Goal: Navigation & Orientation: Find specific page/section

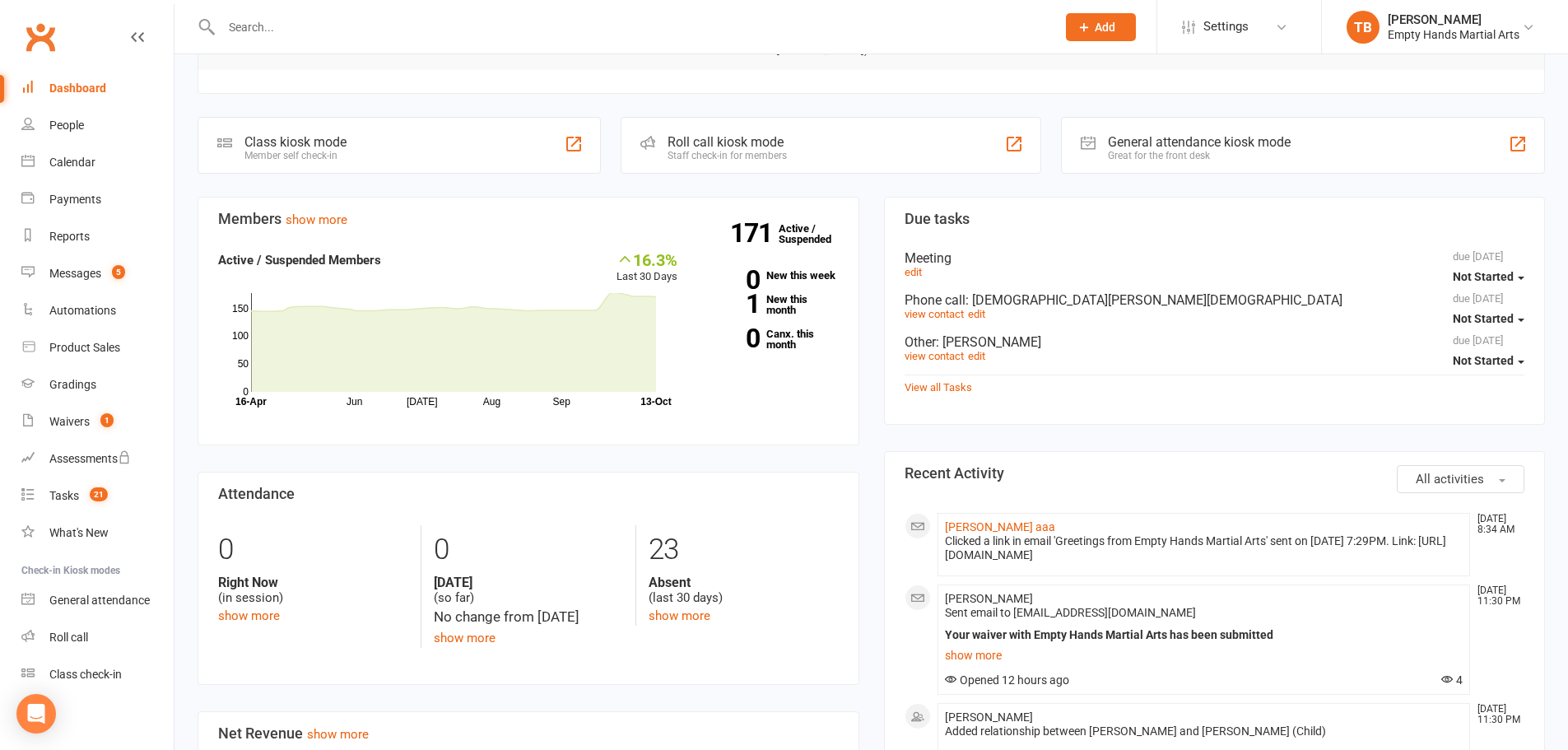
scroll to position [422, 0]
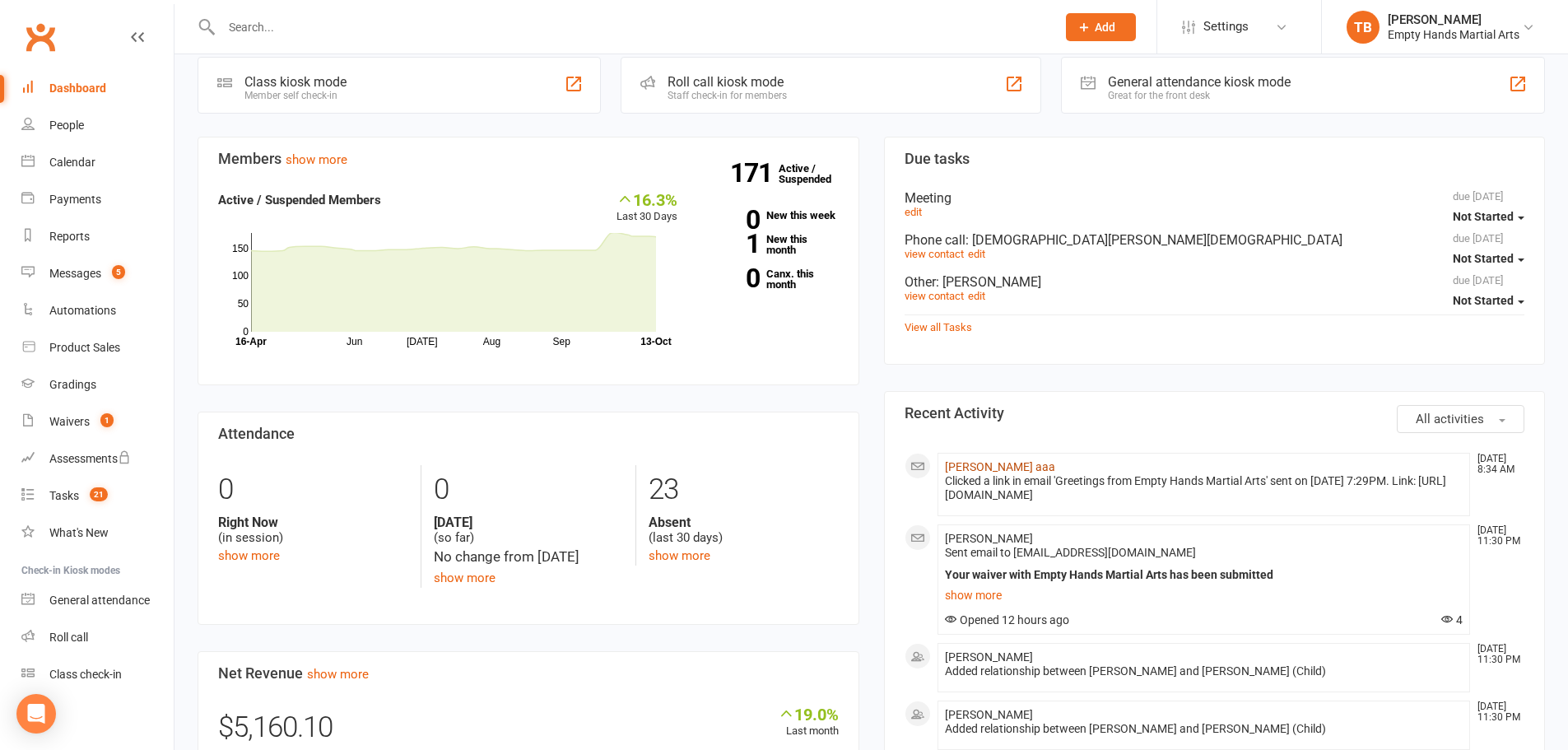
click at [963, 461] on link "[PERSON_NAME] aaa" at bounding box center [1000, 467] width 110 height 13
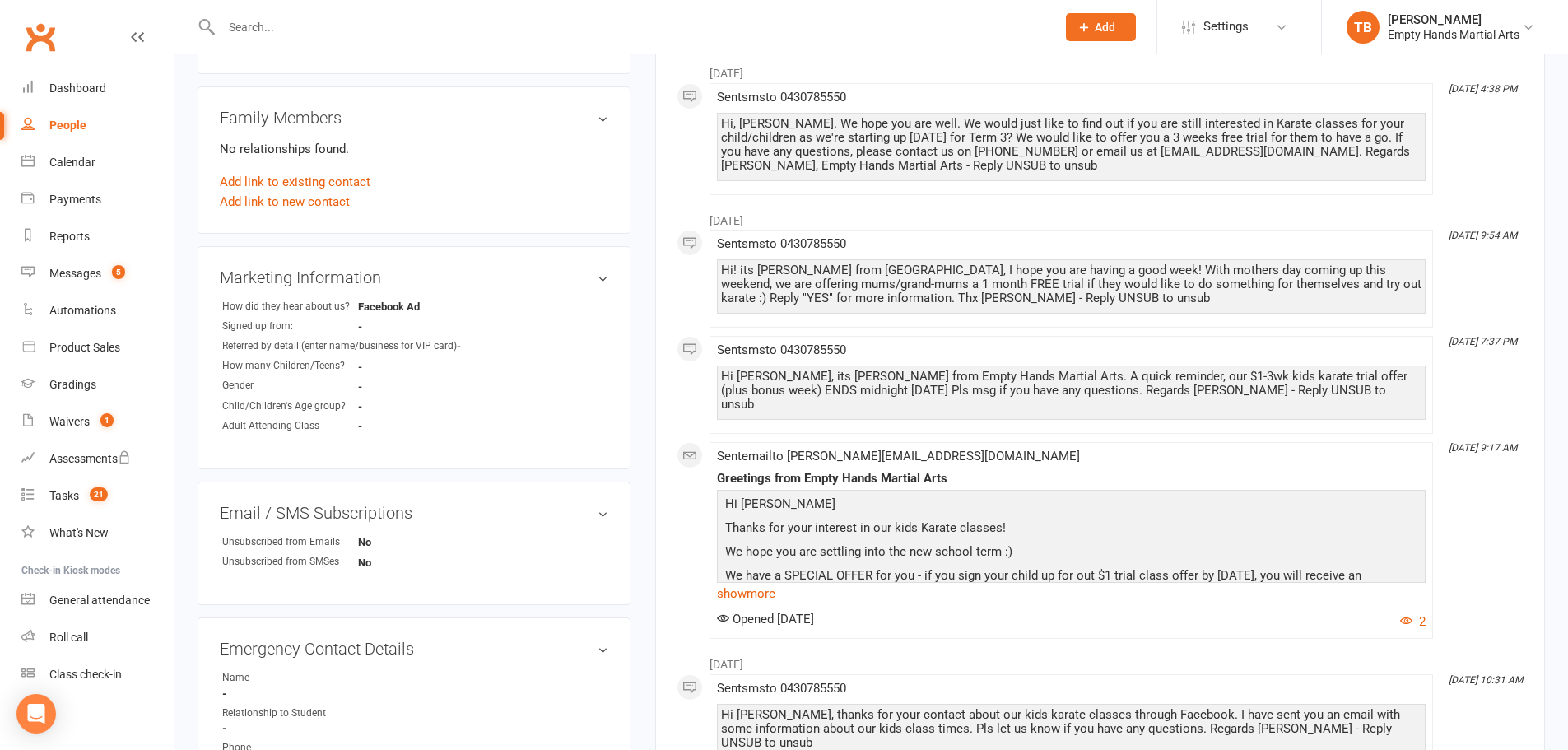
scroll to position [577, 0]
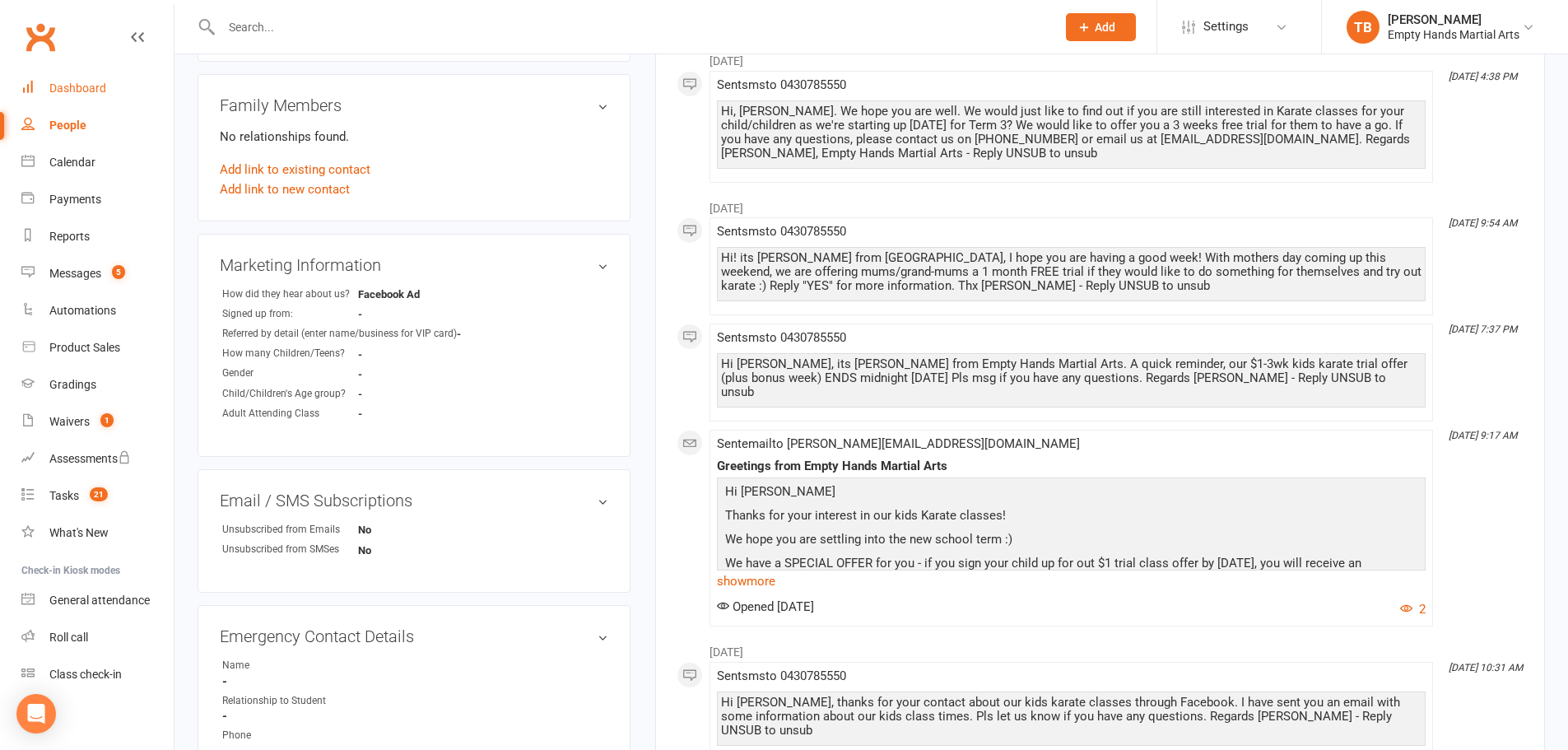
click at [87, 73] on link "Dashboard" at bounding box center [97, 89] width 152 height 37
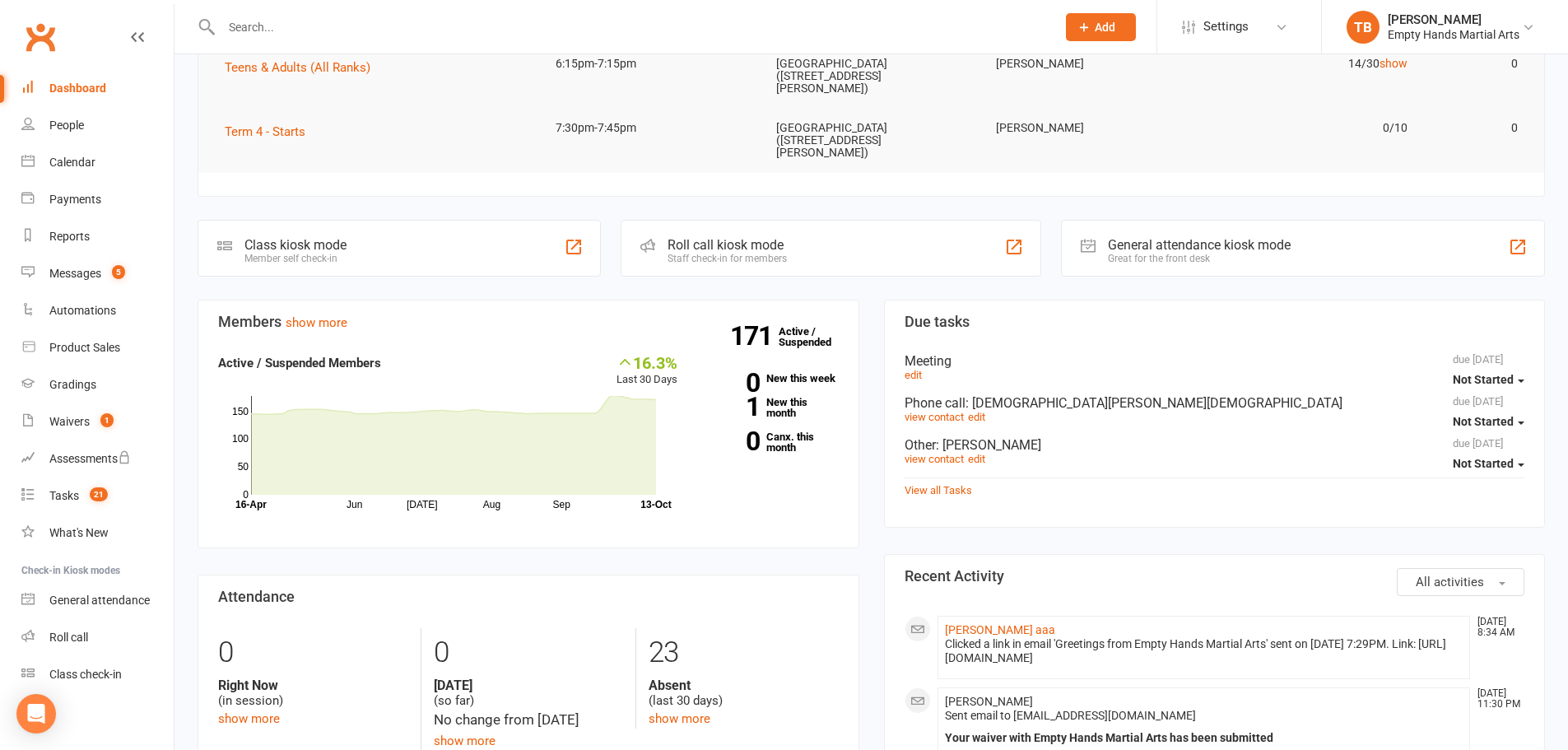
scroll to position [659, 0]
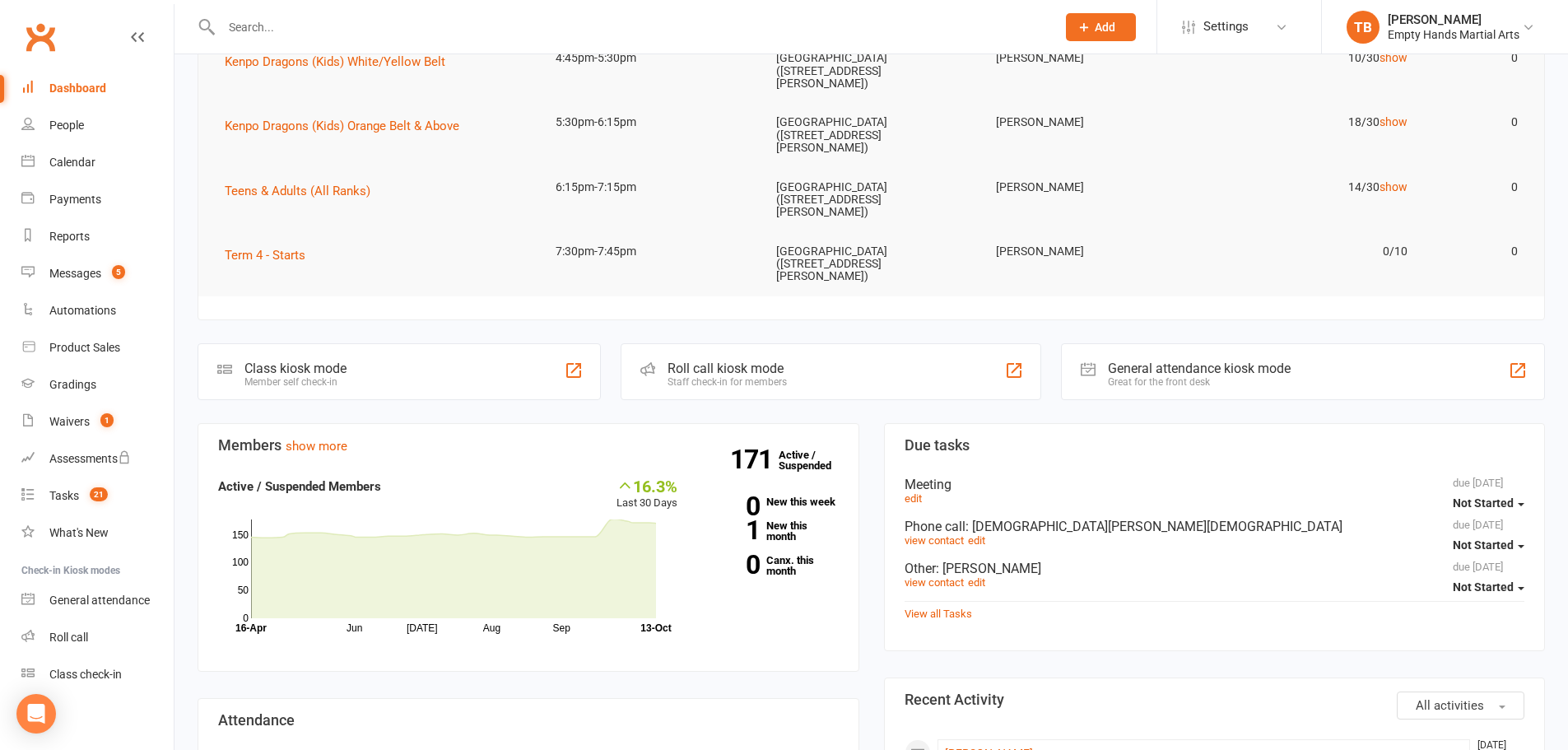
scroll to position [494, 0]
